Goal: Information Seeking & Learning: Learn about a topic

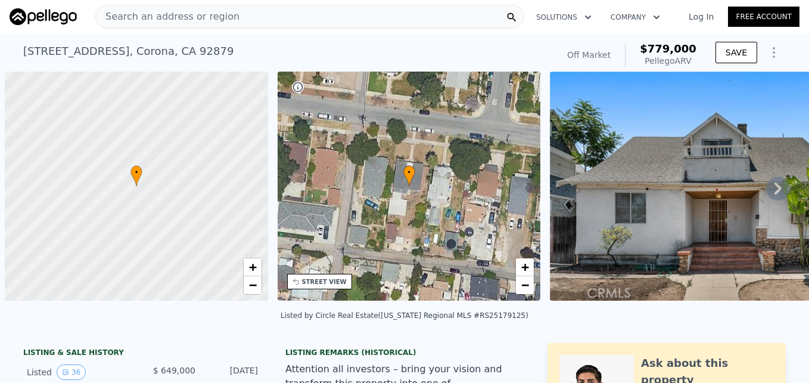
click at [139, 23] on span "Search an address or region" at bounding box center [168, 17] width 144 height 14
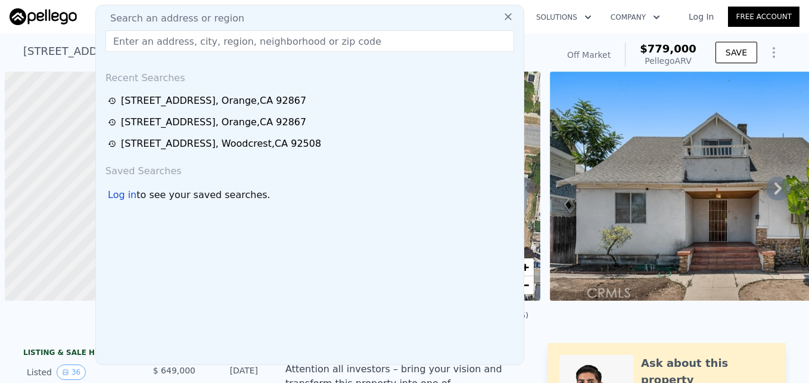
scroll to position [0, 5]
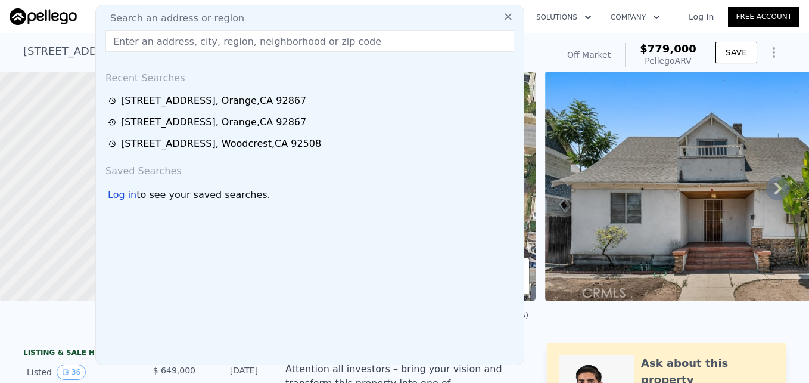
click at [136, 35] on input "text" at bounding box center [309, 40] width 409 height 21
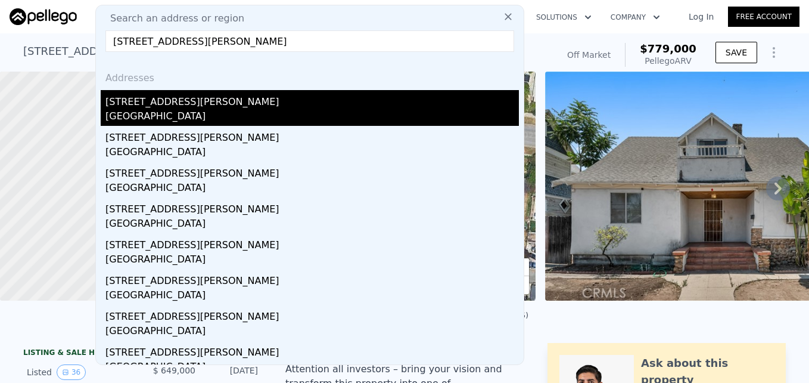
type input "3700 Santa Ana St, South Gate, CA 90280"
click at [188, 98] on div "[STREET_ADDRESS][PERSON_NAME]" at bounding box center [312, 99] width 414 height 19
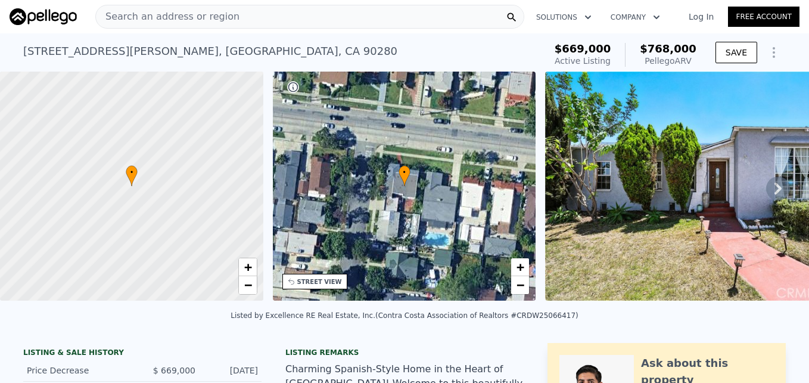
click at [766, 187] on icon at bounding box center [778, 188] width 24 height 24
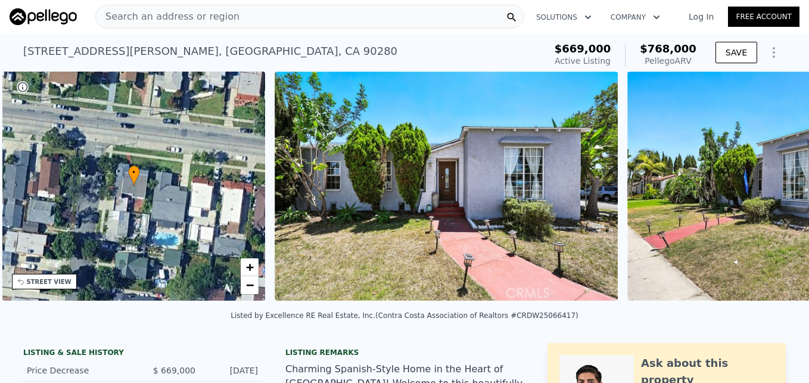
scroll to position [0, 278]
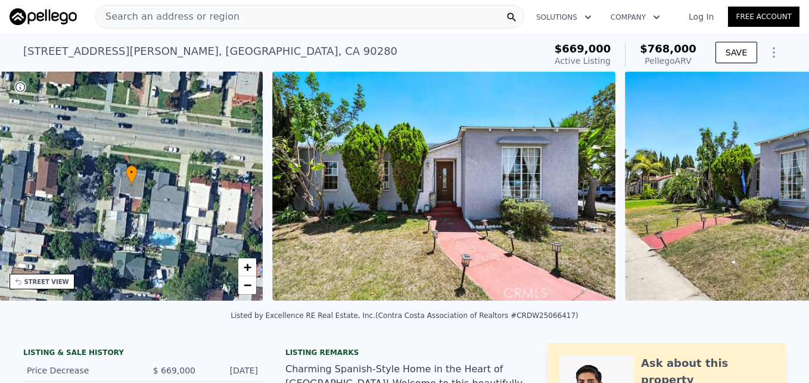
click at [763, 187] on img at bounding box center [796, 186] width 343 height 229
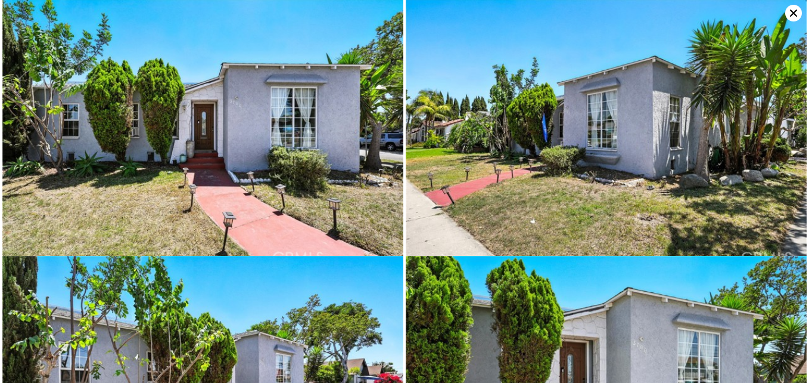
scroll to position [0, 0]
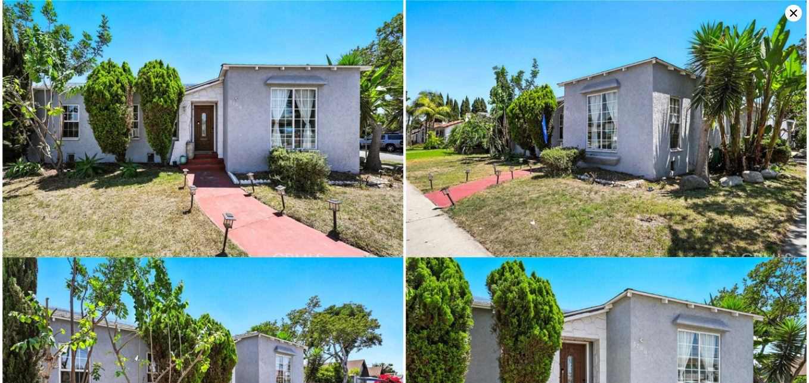
click at [64, 91] on img at bounding box center [202, 134] width 401 height 268
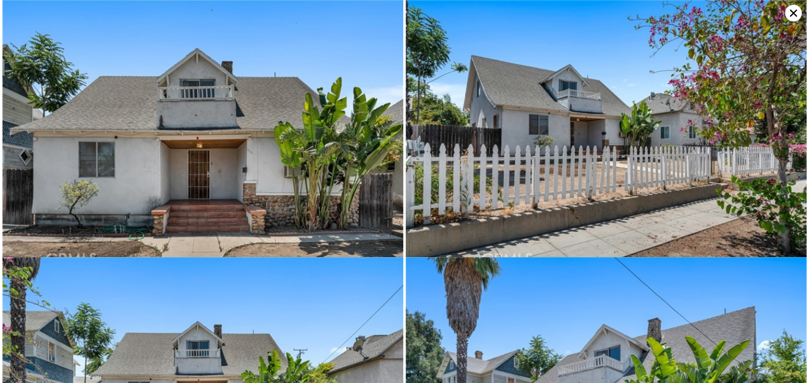
type input "3"
type input "2"
type input "1248"
type input "1954"
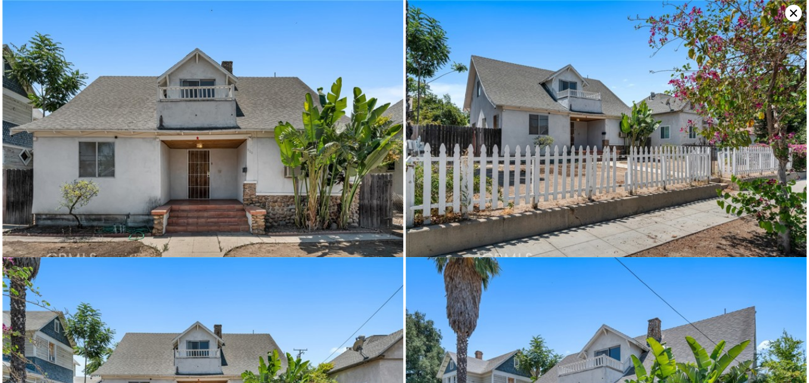
type input "6970"
type input "8712"
type input "$ 779,000"
type input "7"
type input "$ 35,408"
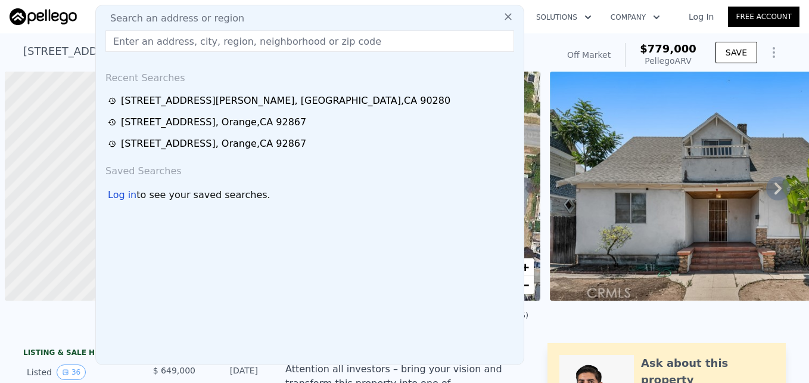
click at [237, 98] on div "[STREET_ADDRESS][PERSON_NAME]" at bounding box center [286, 101] width 330 height 14
click at [231, 104] on div at bounding box center [137, 186] width 316 height 275
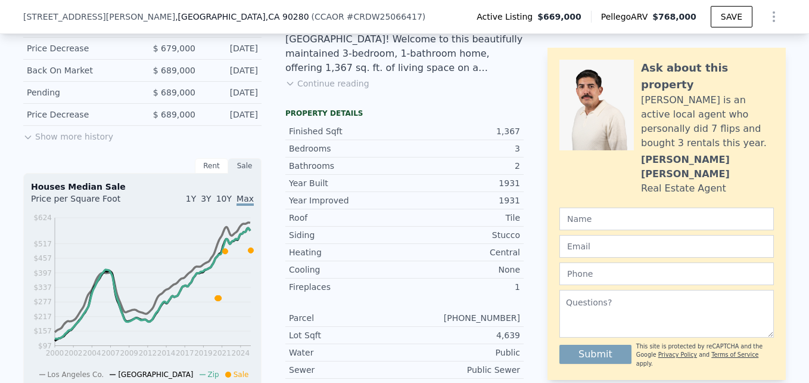
scroll to position [275, 0]
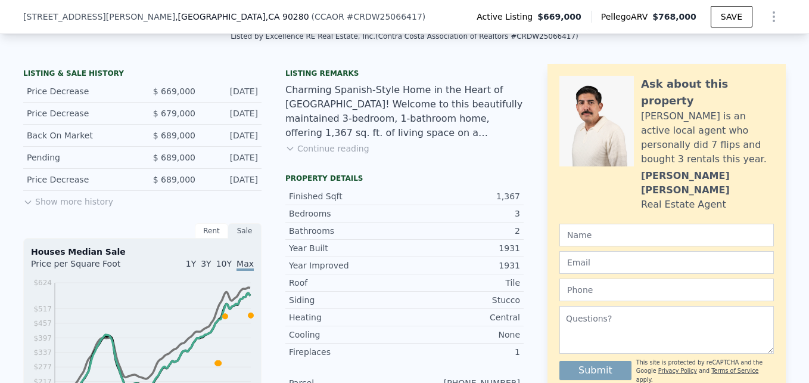
click at [97, 201] on button "Show more history" at bounding box center [68, 199] width 90 height 17
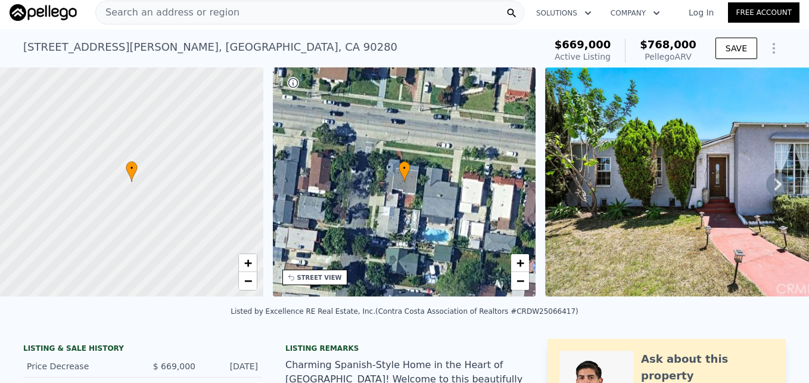
scroll to position [0, 0]
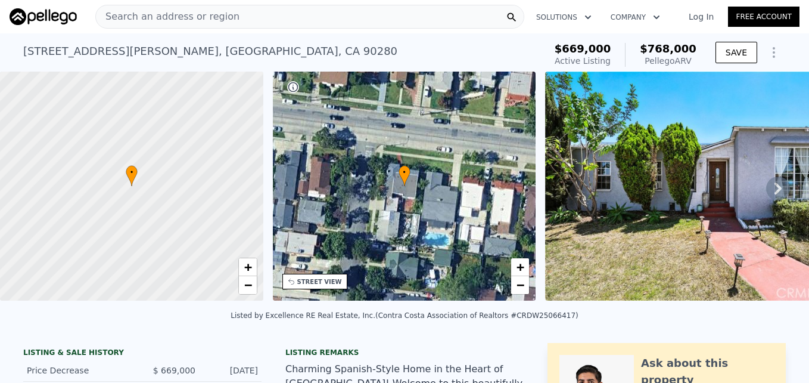
click at [329, 287] on div "STREET VIEW" at bounding box center [314, 281] width 65 height 15
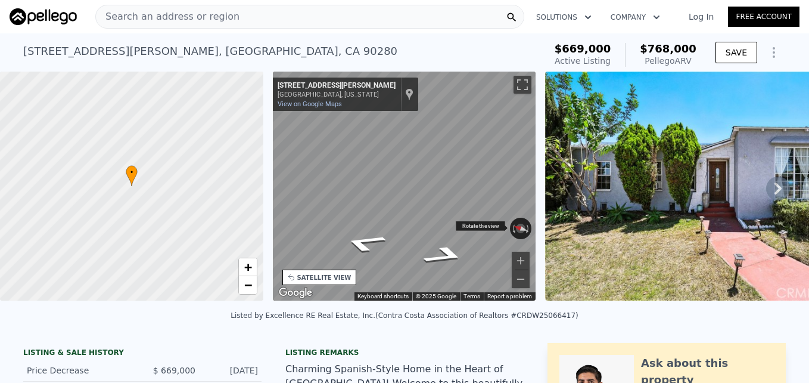
click at [524, 223] on div "← Move left → Move right ↑ Move up ↓ Move down + Zoom in - Zoom out [STREET_ADD…" at bounding box center [404, 186] width 263 height 229
click at [555, 160] on div "• + − • + − STREET VIEW ← Move left → Move right ↑ Move up ↓ Move down + Zoom i…" at bounding box center [404, 188] width 809 height 233
click at [560, 140] on div "• + − • + − STREET VIEW ← Move left → Move right ↑ Move up ↓ Move down + Zoom i…" at bounding box center [404, 188] width 809 height 233
click at [542, 150] on div "• + − • + − STREET VIEW ← Move left → Move right ↑ Move up ↓ Move down + Zoom i…" at bounding box center [404, 188] width 809 height 233
click at [401, 156] on icon "Go South, San Carlos Ave" at bounding box center [402, 156] width 74 height 35
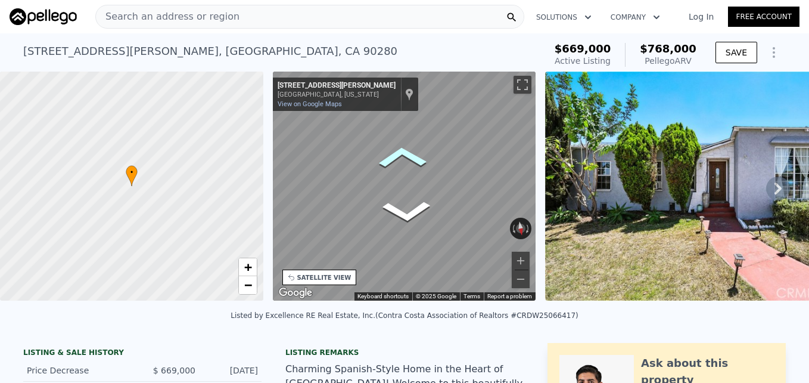
click at [401, 156] on icon "Go South, San Carlos Ave" at bounding box center [402, 156] width 74 height 35
click at [573, 113] on div "• + − • + − STREET VIEW ← Move left → Move right ↑ Move up ↓ Move down + Zoom i…" at bounding box center [404, 188] width 809 height 233
click at [541, 101] on div "• + − • + − STREET VIEW ← Move left → Move right ↑ Move up ↓ Move down + Zoom i…" at bounding box center [404, 188] width 809 height 233
click at [561, 206] on div "• + − • + − STREET VIEW ← Move left → Move right ↑ Move up ↓ Move down + Zoom i…" at bounding box center [404, 188] width 809 height 233
click at [585, 177] on div "• + − • + − STREET VIEW ← Move left → Move right ↑ Move up ↓ Move down + Zoom i…" at bounding box center [404, 188] width 809 height 233
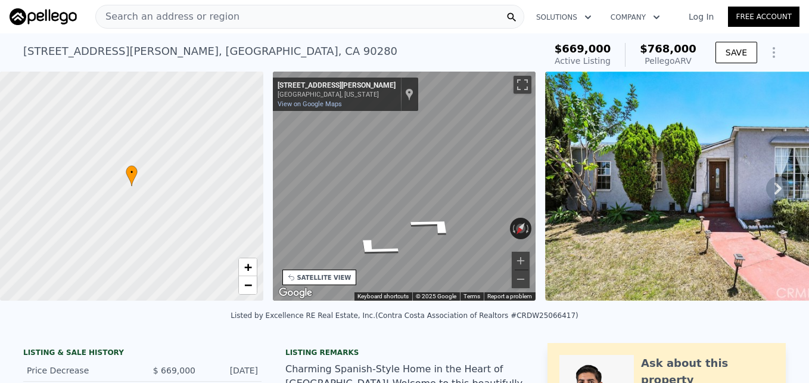
click at [572, 229] on div "• + − • + − STREET VIEW ← Move left → Move right ↑ Move up ↓ Move down + Zoom i…" at bounding box center [404, 188] width 809 height 233
click at [523, 213] on div "← Move left → Move right ↑ Move up ↓ Move down + Zoom in - Zoom out [STREET_ADD…" at bounding box center [404, 188] width 273 height 233
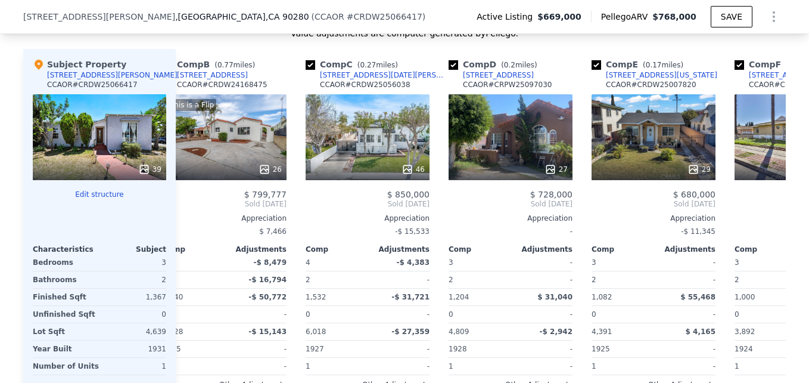
scroll to position [0, 173]
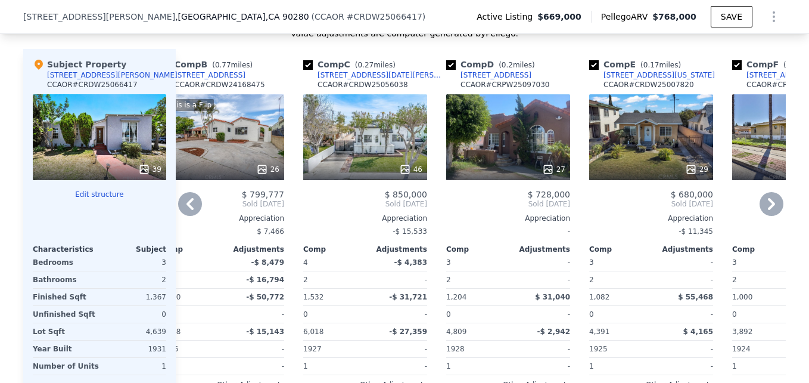
click at [486, 168] on div at bounding box center [508, 169] width 124 height 21
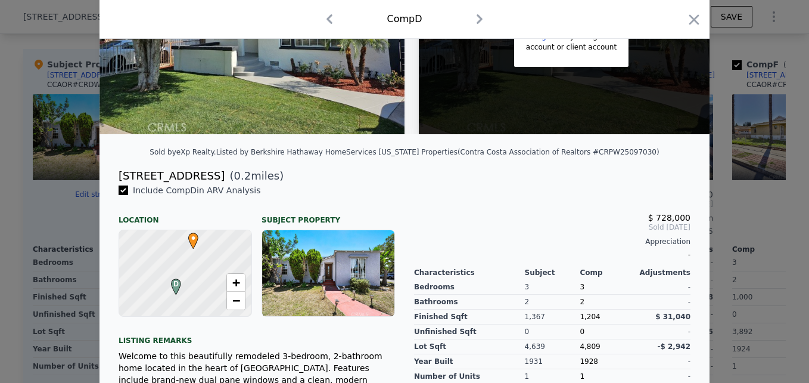
scroll to position [176, 0]
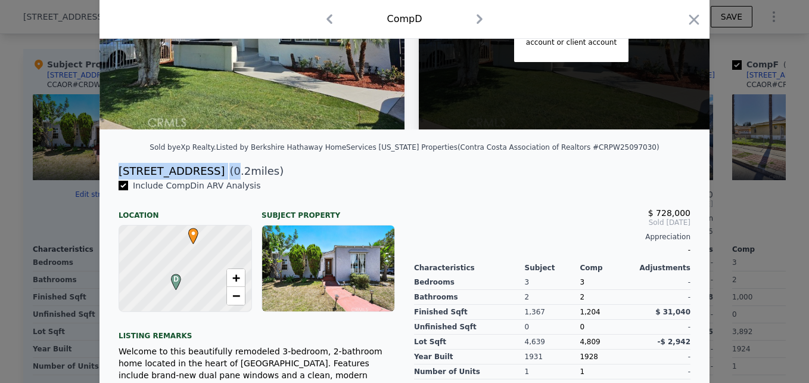
drag, startPoint x: 105, startPoint y: 176, endPoint x: 211, endPoint y: 177, distance: 105.5
click at [211, 177] on div "[STREET_ADDRESS] ( 0.2 miles)" at bounding box center [404, 171] width 591 height 17
drag, startPoint x: 211, startPoint y: 177, endPoint x: 214, endPoint y: 193, distance: 16.4
click at [214, 190] on span "Include Comp D in ARV Analysis" at bounding box center [197, 186] width 138 height 10
drag, startPoint x: 111, startPoint y: 179, endPoint x: 198, endPoint y: 178, distance: 87.0
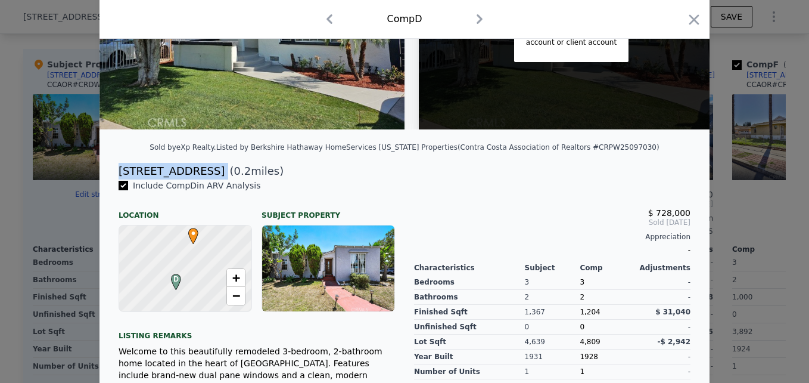
click at [198, 178] on div "[STREET_ADDRESS] ( 0.2 miles)" at bounding box center [404, 171] width 591 height 17
copy div "[STREET_ADDRESS]"
click at [730, 184] on div at bounding box center [404, 191] width 809 height 383
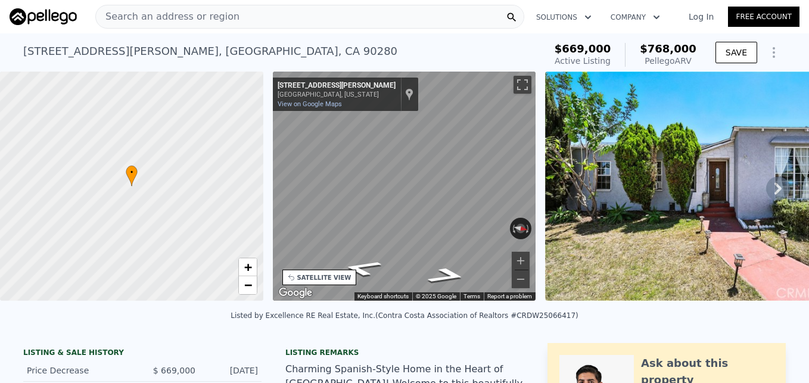
click at [300, 21] on div "Search an address or region" at bounding box center [309, 17] width 429 height 24
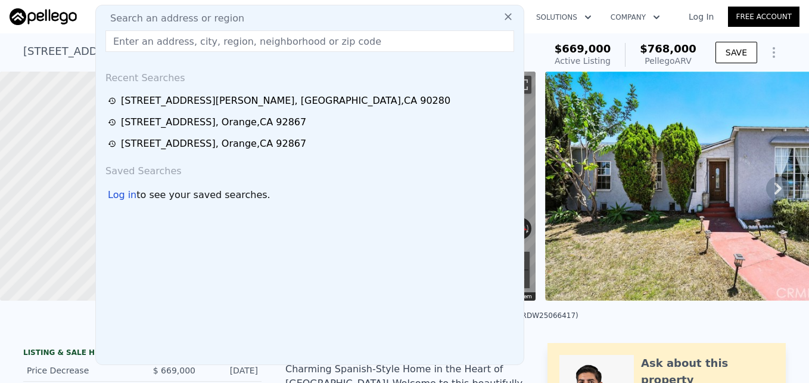
click at [247, 39] on input "text" at bounding box center [309, 40] width 409 height 21
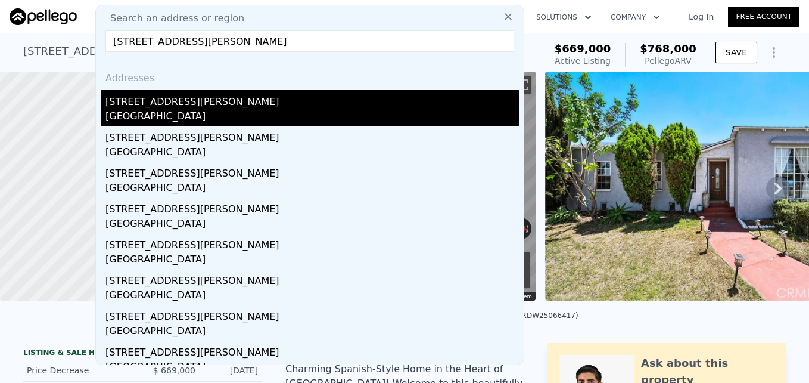
type input "[STREET_ADDRESS][PERSON_NAME]"
click at [234, 112] on div "[GEOGRAPHIC_DATA]" at bounding box center [312, 117] width 414 height 17
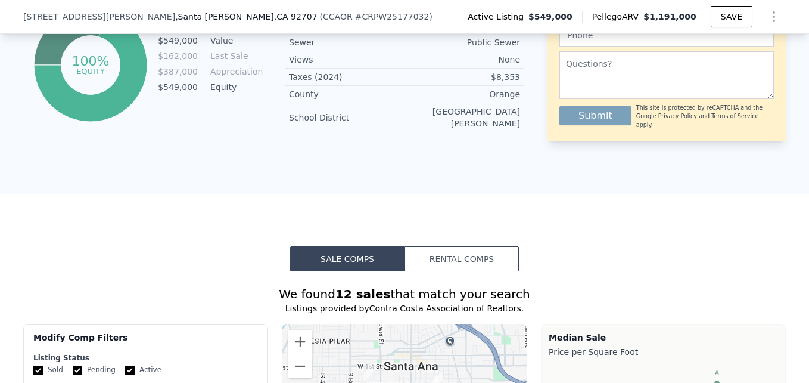
scroll to position [4, 0]
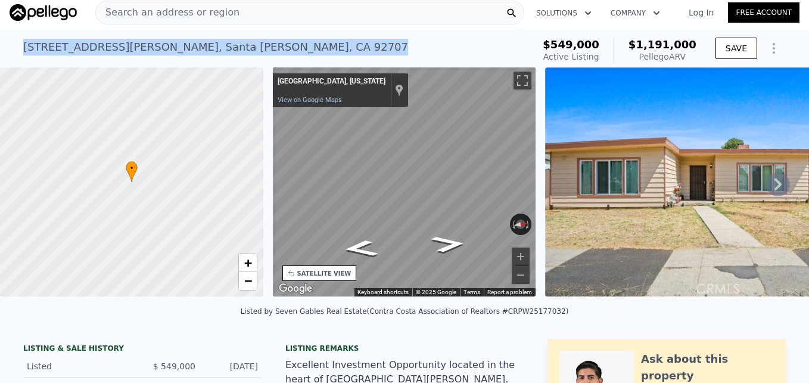
drag, startPoint x: 13, startPoint y: 47, endPoint x: 234, endPoint y: 46, distance: 220.5
click at [234, 46] on div "[STREET_ADDRESS][PERSON_NAME] Active at $549k (~ARV $1.191m ) $549,000 Active L…" at bounding box center [404, 48] width 809 height 38
copy div "[STREET_ADDRESS][PERSON_NAME]"
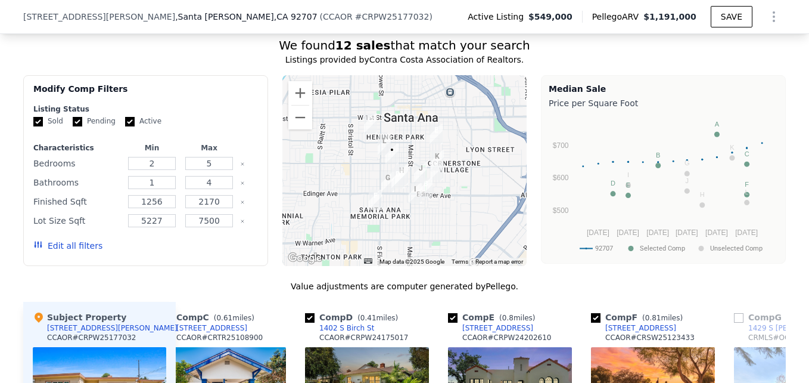
scroll to position [1008, 0]
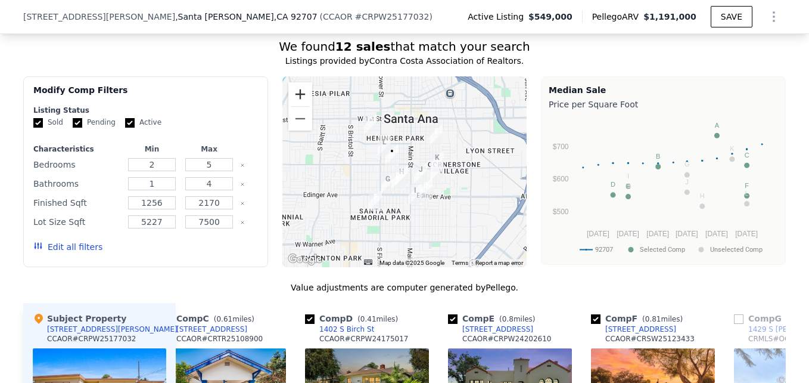
click at [291, 93] on button "Zoom in" at bounding box center [300, 94] width 24 height 24
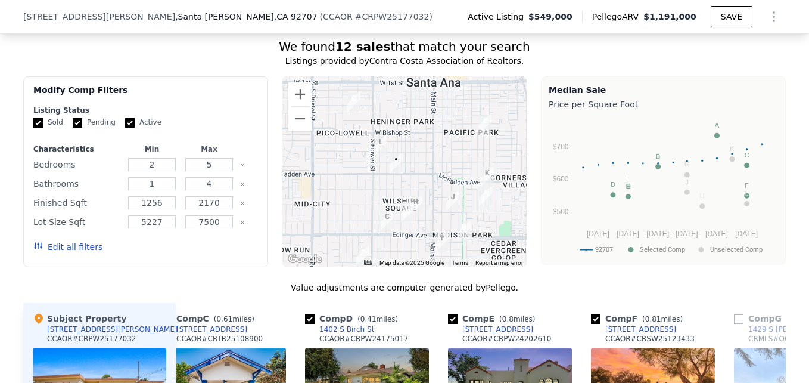
drag, startPoint x: 419, startPoint y: 144, endPoint x: 438, endPoint y: 163, distance: 27.0
click at [438, 163] on div at bounding box center [404, 171] width 245 height 191
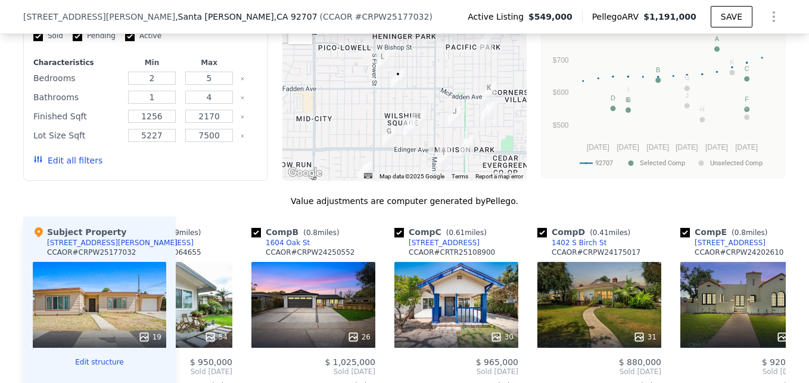
scroll to position [1093, 0]
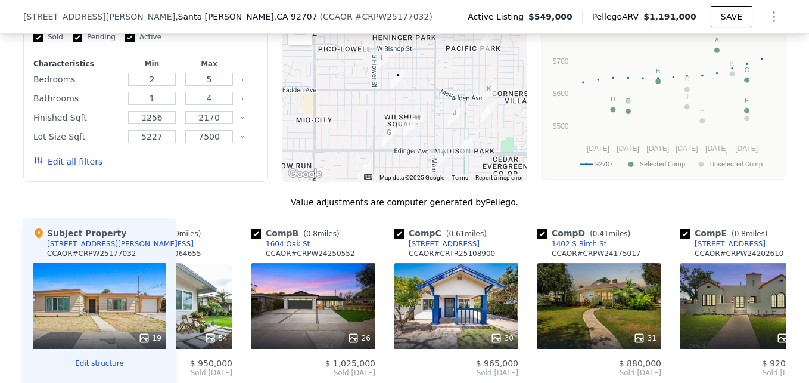
click at [376, 56] on img "805 S Garnsey St" at bounding box center [382, 62] width 13 height 20
click at [378, 55] on img "805 S Garnsey St" at bounding box center [382, 62] width 13 height 20
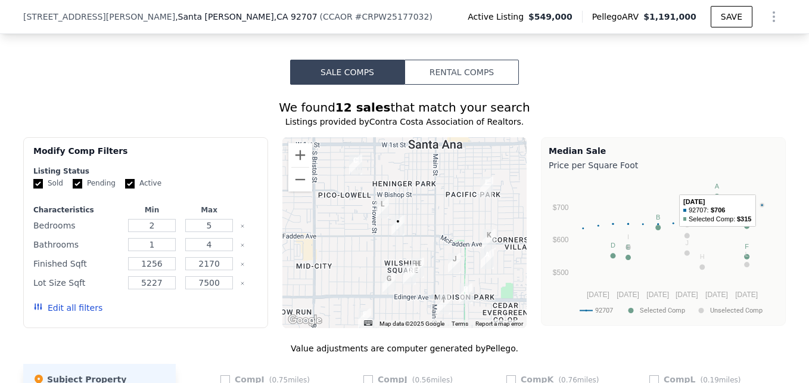
scroll to position [946, 0]
click at [57, 302] on button "Edit all filters" at bounding box center [67, 308] width 69 height 12
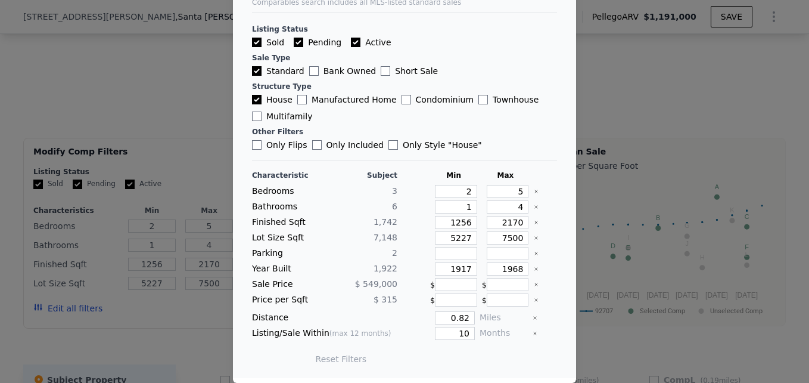
scroll to position [0, 0]
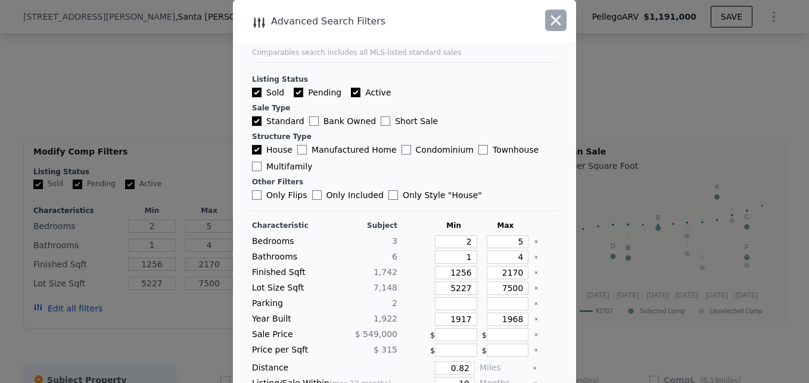
click at [556, 18] on icon "button" at bounding box center [556, 20] width 17 height 17
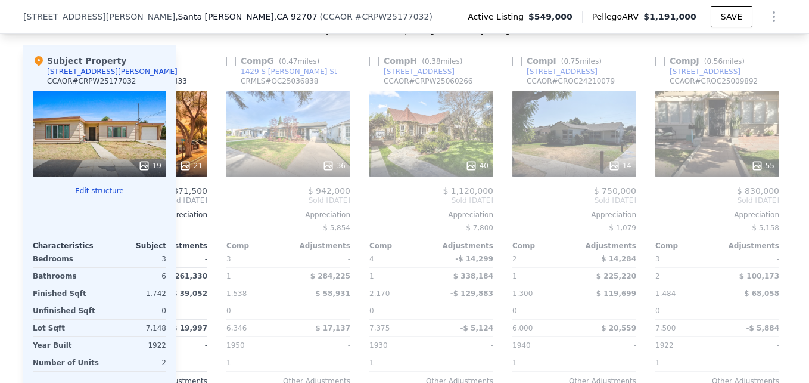
scroll to position [0, 794]
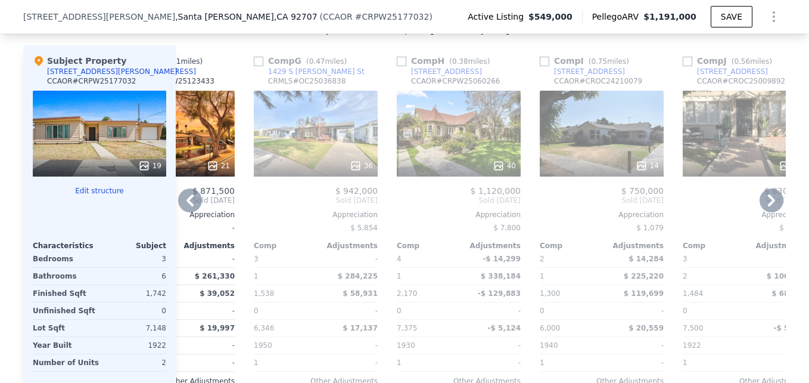
click at [482, 141] on div "40" at bounding box center [459, 134] width 124 height 86
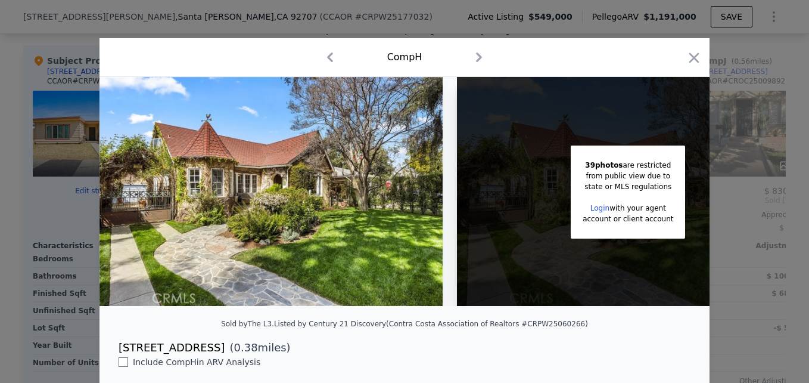
click at [753, 95] on div at bounding box center [404, 191] width 809 height 383
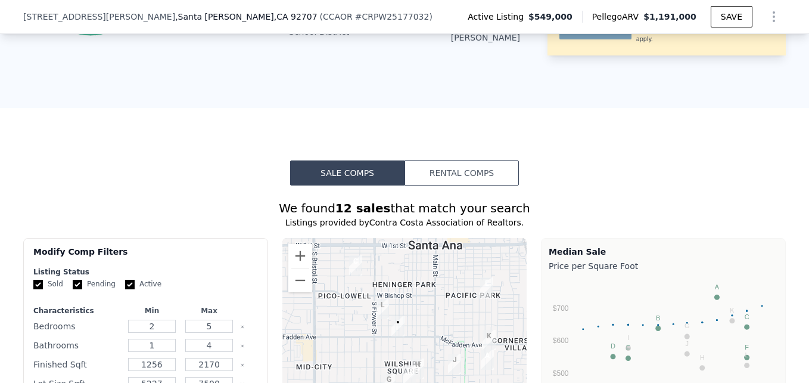
scroll to position [902, 0]
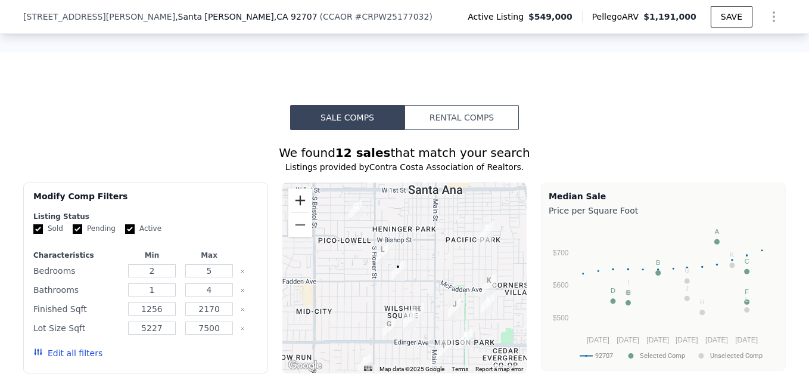
click at [295, 201] on button "Zoom in" at bounding box center [300, 200] width 24 height 24
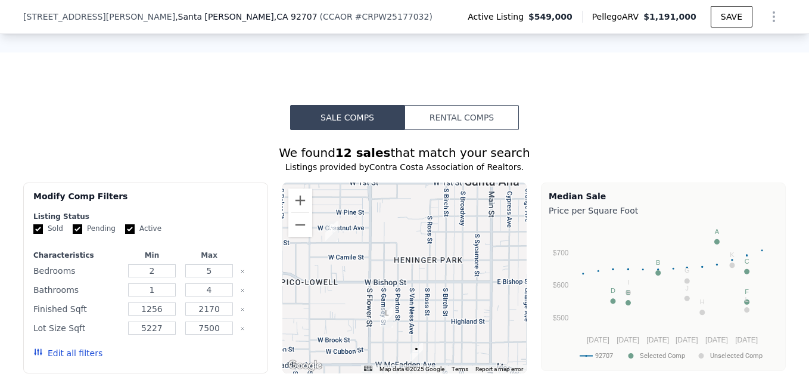
drag, startPoint x: 417, startPoint y: 251, endPoint x: 441, endPoint y: 332, distance: 84.6
click at [441, 332] on div at bounding box center [404, 277] width 245 height 191
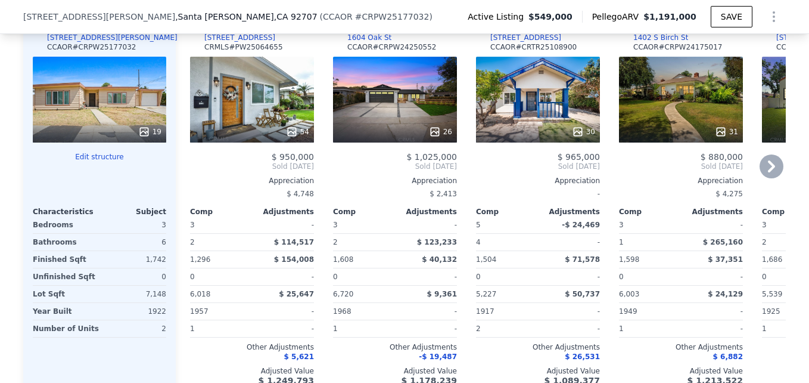
scroll to position [1203, 0]
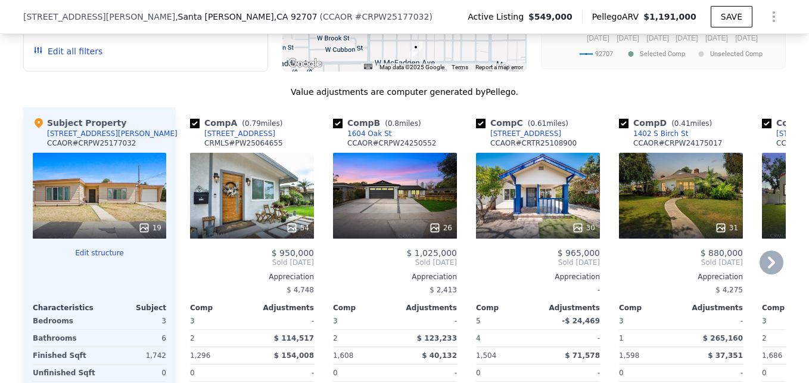
click at [551, 211] on div "30" at bounding box center [538, 196] width 124 height 86
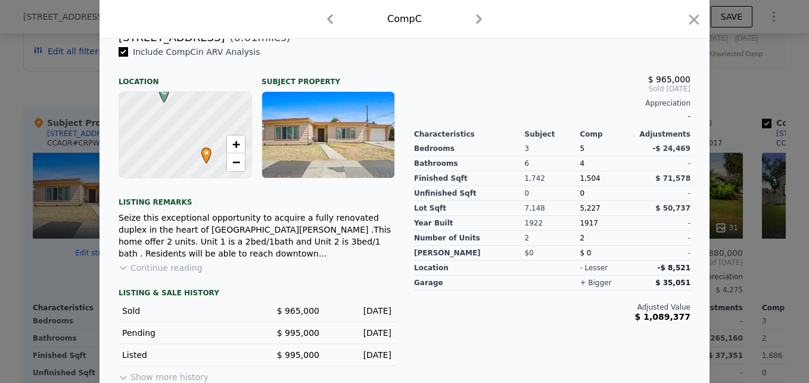
scroll to position [330, 0]
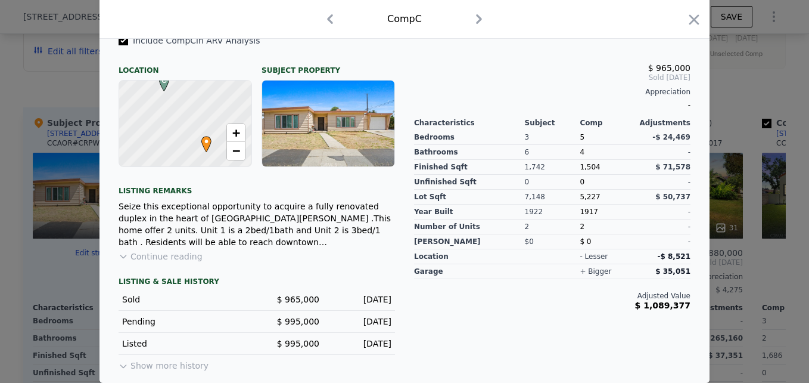
click at [761, 225] on div at bounding box center [404, 191] width 809 height 383
